Goal: Find specific page/section: Find specific page/section

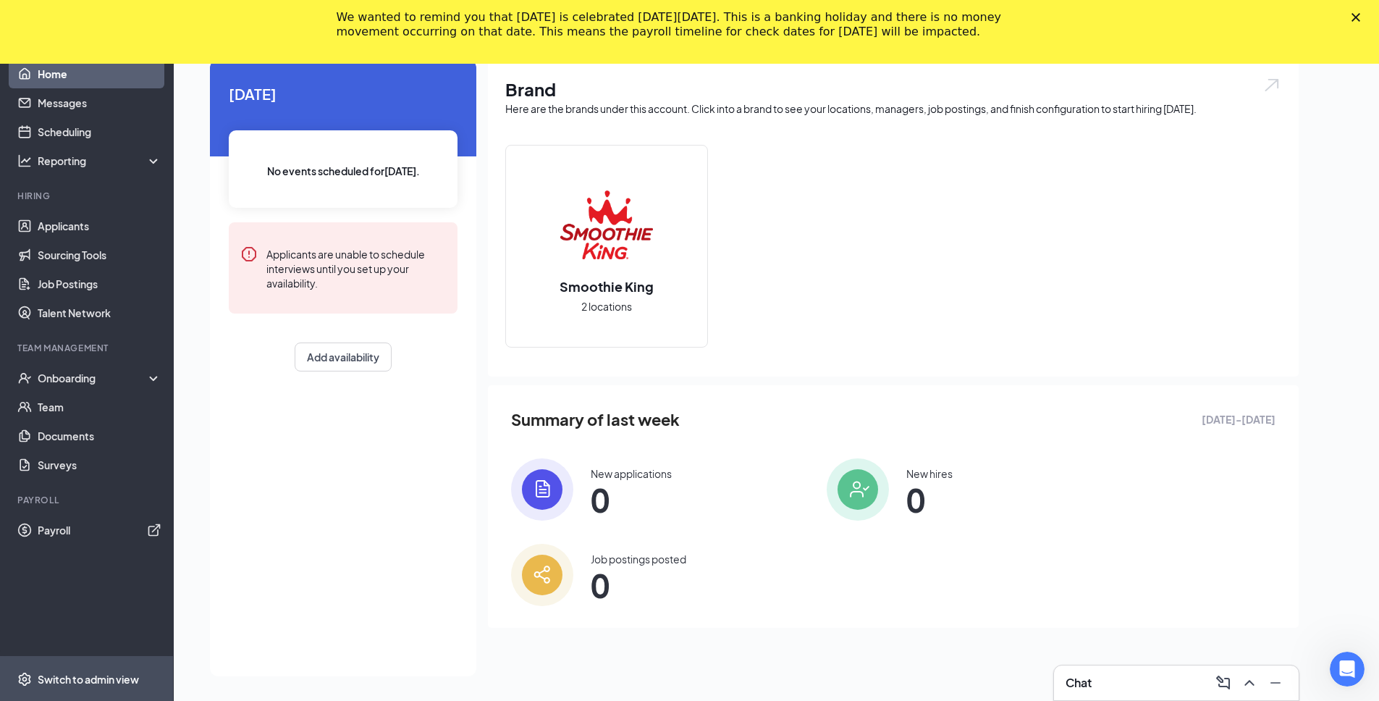
click at [95, 679] on div "Switch to admin view" at bounding box center [88, 679] width 101 height 14
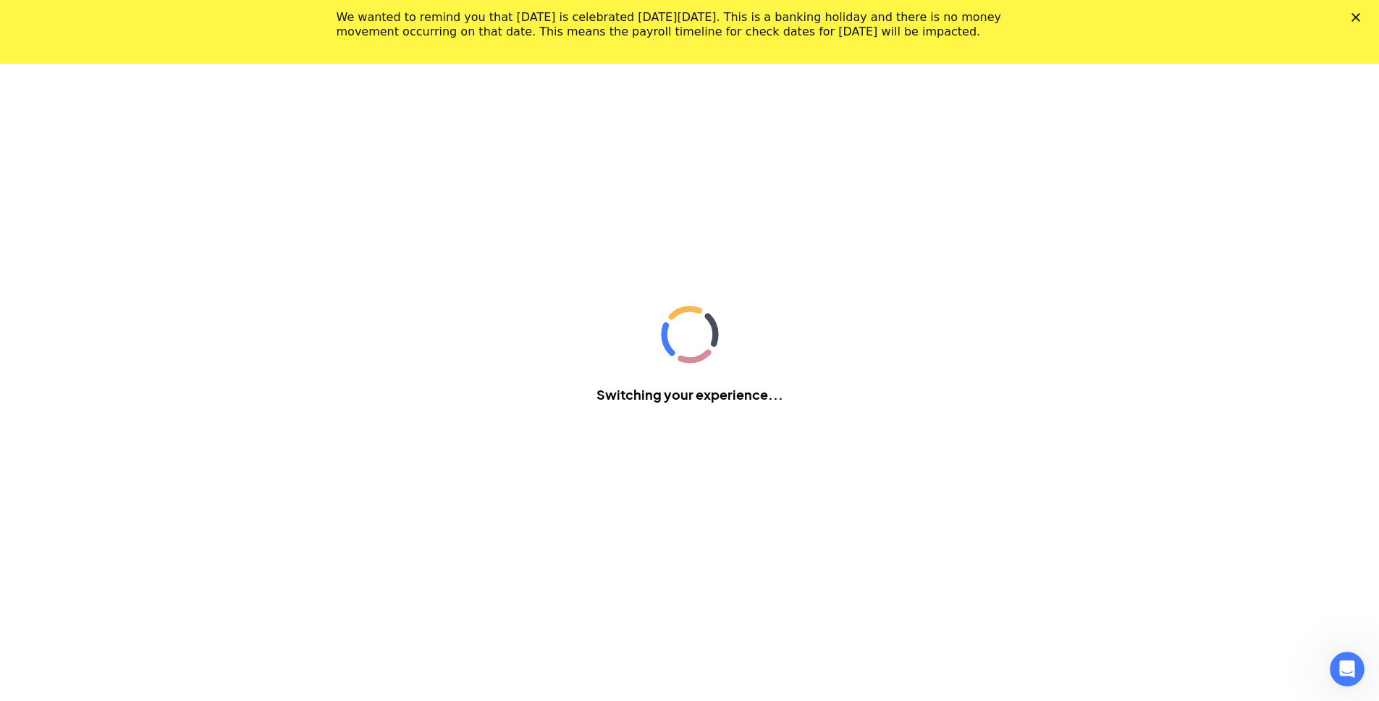
click at [1361, 17] on polygon "Close" at bounding box center [1356, 17] width 9 height 9
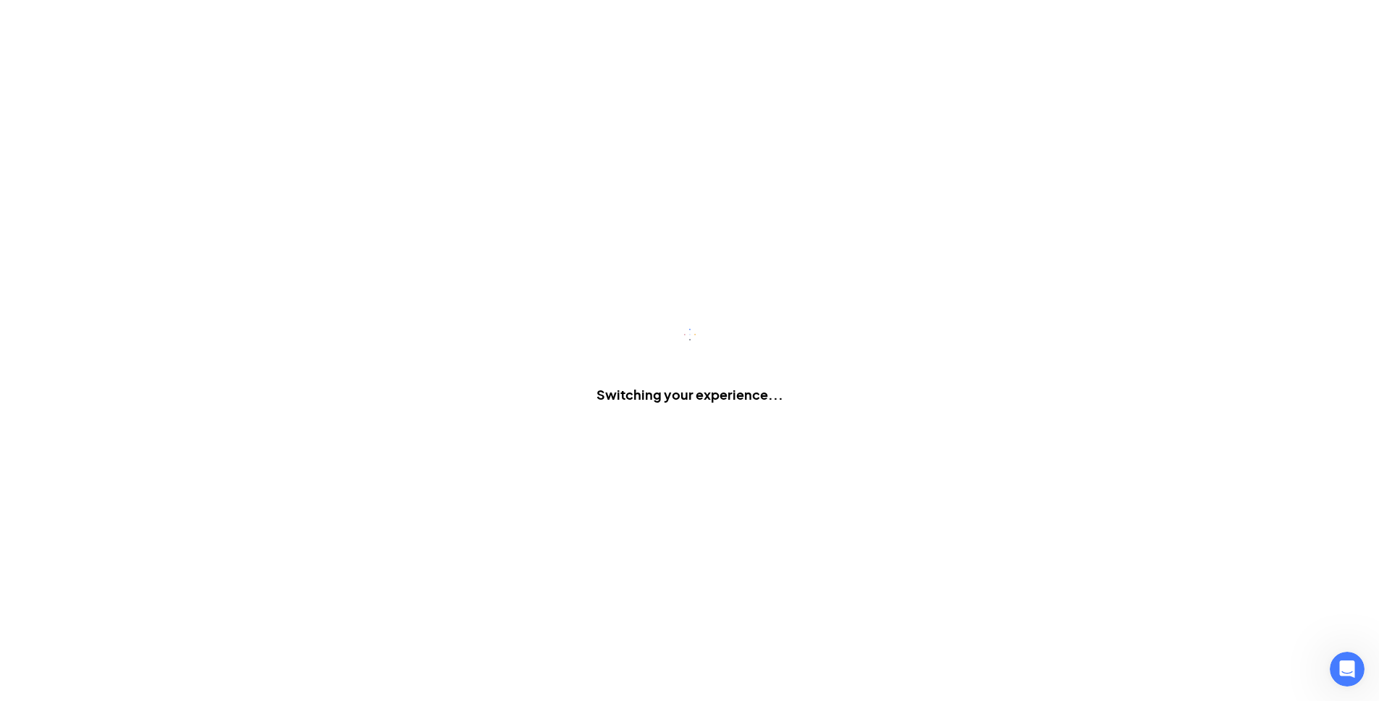
scroll to position [0, 0]
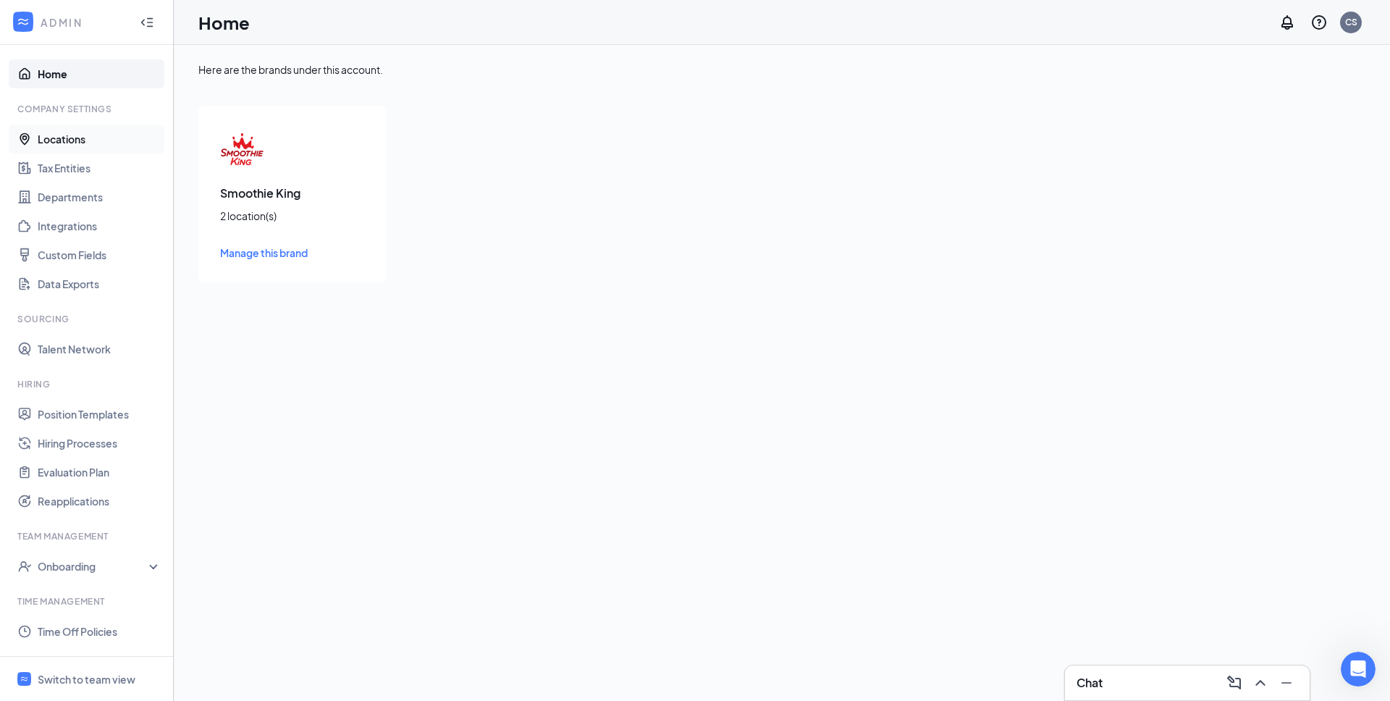
click at [88, 130] on link "Locations" at bounding box center [100, 139] width 124 height 29
